Goal: Task Accomplishment & Management: Manage account settings

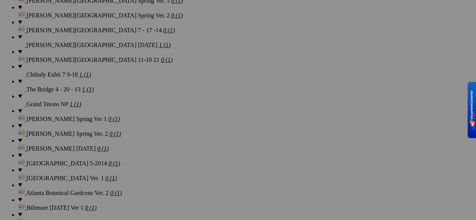
scroll to position [1086, 0]
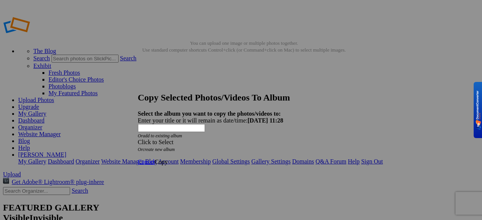
click at [138, 139] on span at bounding box center [138, 142] width 0 height 6
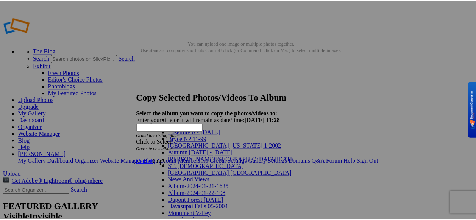
scroll to position [455, 0]
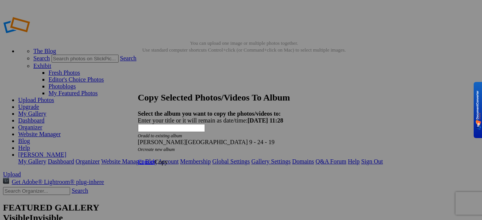
click at [168, 158] on span "Copy" at bounding box center [161, 161] width 13 height 6
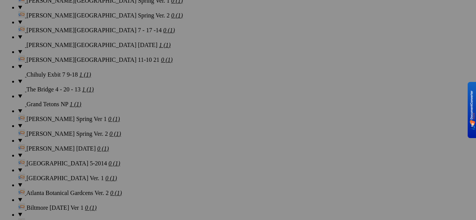
scroll to position [1048, 0]
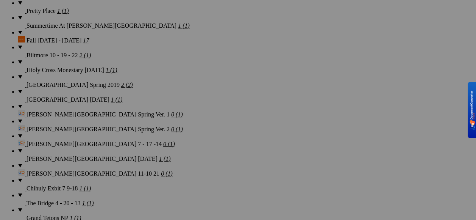
scroll to position [972, 0]
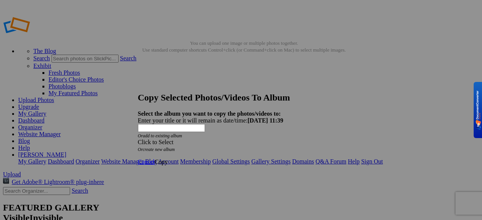
click at [138, 139] on span at bounding box center [138, 142] width 0 height 6
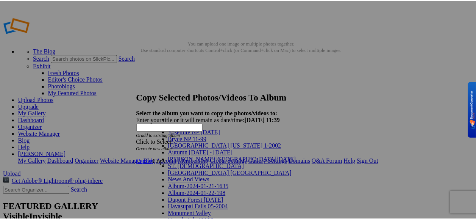
scroll to position [483, 0]
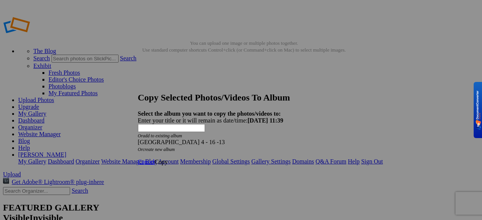
click at [168, 158] on span "Copy" at bounding box center [161, 161] width 13 height 6
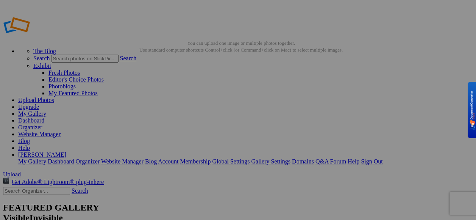
click at [188, 170] on link "Yes" at bounding box center [183, 166] width 9 height 6
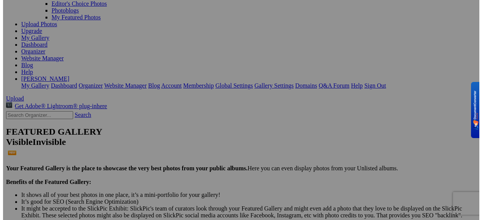
scroll to position [0, 0]
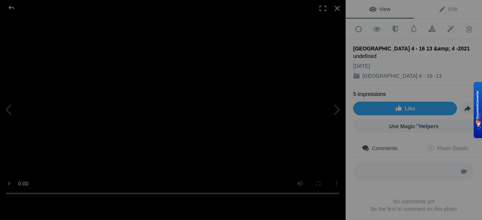
click at [388, 9] on span "View" at bounding box center [379, 9] width 21 height 6
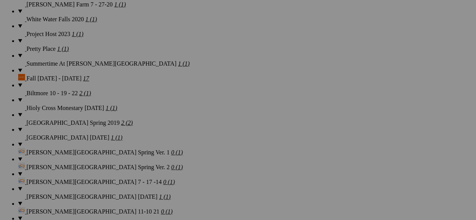
scroll to position [972, 0]
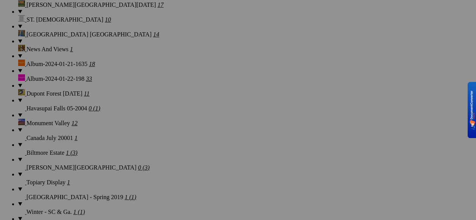
scroll to position [758, 0]
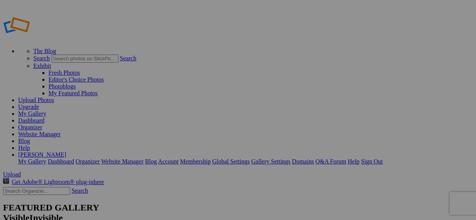
type input "[PERSON_NAME] Photography Class Spring 2025"
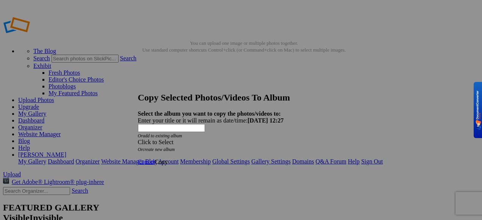
click at [138, 139] on span at bounding box center [138, 142] width 0 height 6
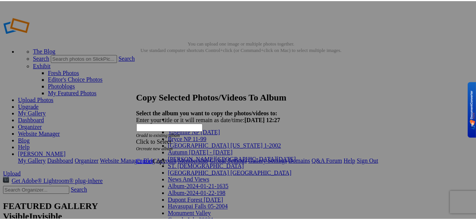
scroll to position [672, 0]
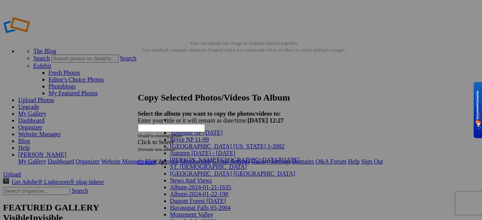
click at [334, 188] on div at bounding box center [238, 110] width 476 height 220
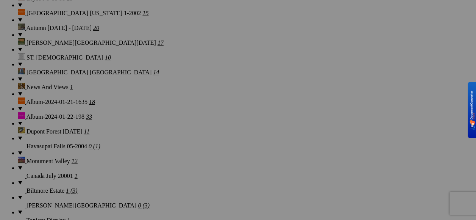
scroll to position [796, 0]
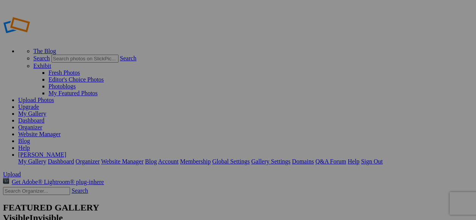
type input "[PERSON_NAME] Photography Class Spring 2025"
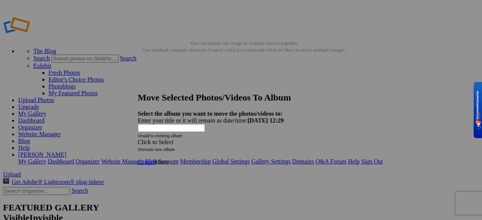
click at [138, 139] on span at bounding box center [138, 142] width 0 height 6
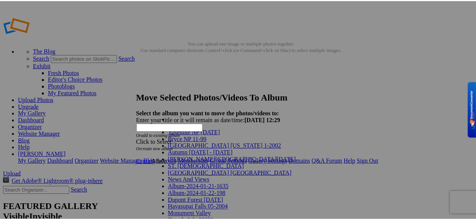
scroll to position [634, 0]
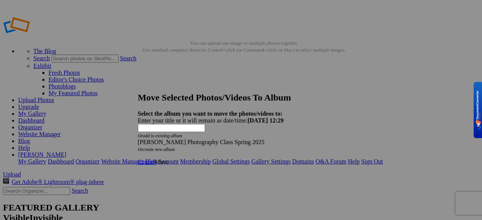
click at [169, 158] on span "Move" at bounding box center [162, 161] width 14 height 6
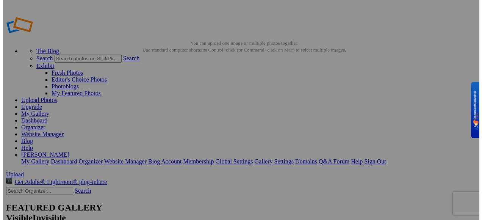
scroll to position [38, 0]
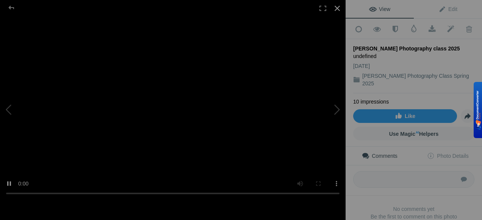
click at [338, 6] on div at bounding box center [337, 8] width 17 height 17
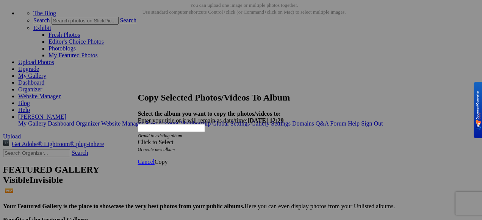
click at [138, 139] on span at bounding box center [138, 142] width 0 height 6
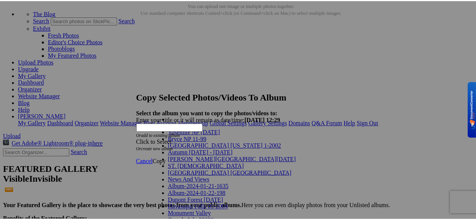
scroll to position [644, 0]
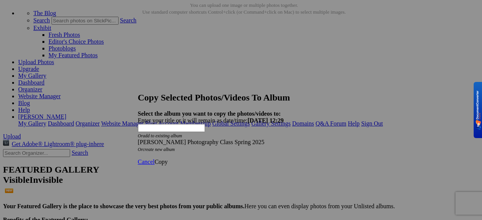
click at [168, 158] on span "Copy" at bounding box center [161, 161] width 13 height 6
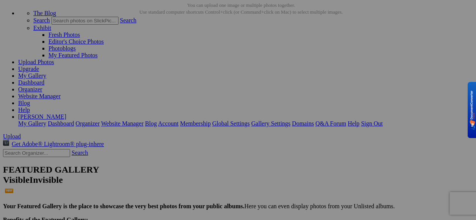
scroll to position [0, 0]
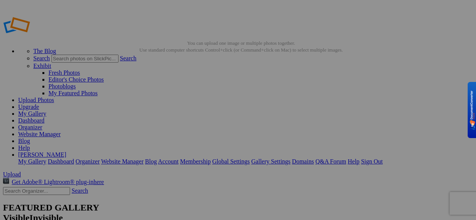
click at [46, 110] on link "My Gallery" at bounding box center [32, 113] width 28 height 6
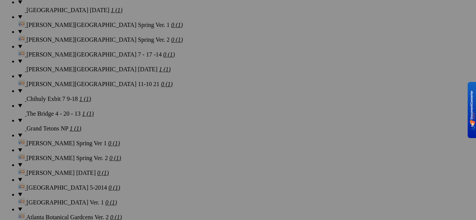
scroll to position [1137, 0]
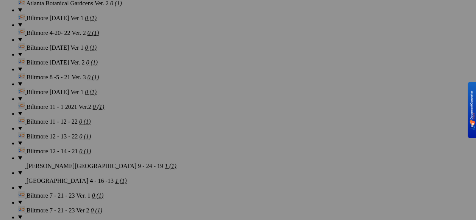
scroll to position [1275, 0]
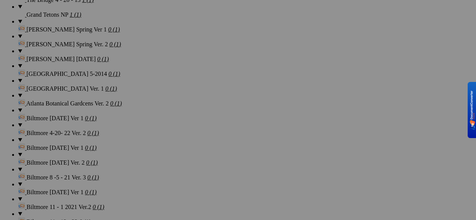
scroll to position [1251, 0]
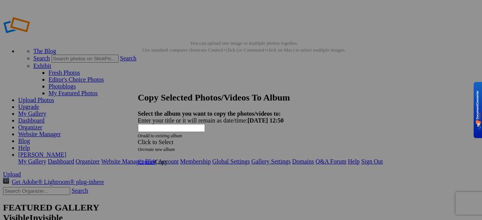
click at [138, 139] on span at bounding box center [138, 142] width 0 height 6
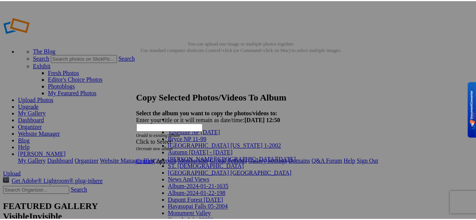
scroll to position [606, 0]
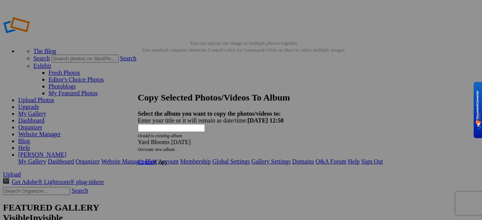
click at [168, 158] on span "Copy" at bounding box center [161, 161] width 13 height 6
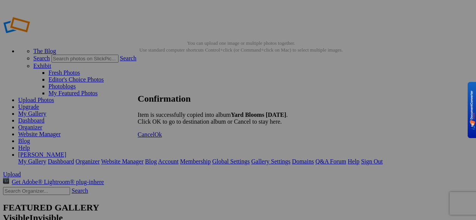
click at [162, 138] on span "Ok" at bounding box center [159, 134] width 8 height 6
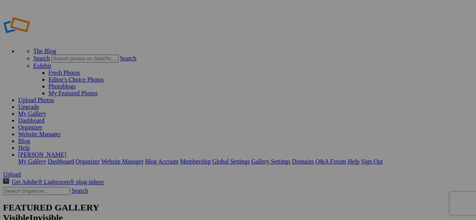
type input "Yard Blooms [DATE]"
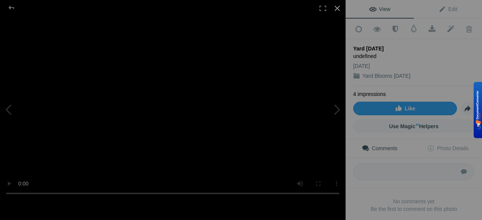
click at [337, 7] on div at bounding box center [337, 8] width 17 height 17
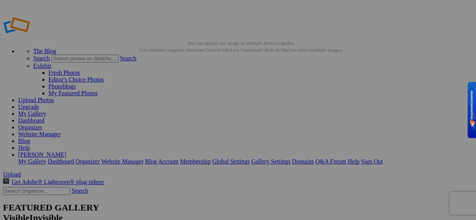
click at [46, 110] on link "My Gallery" at bounding box center [32, 113] width 28 height 6
